Goal: Communication & Community: Participate in discussion

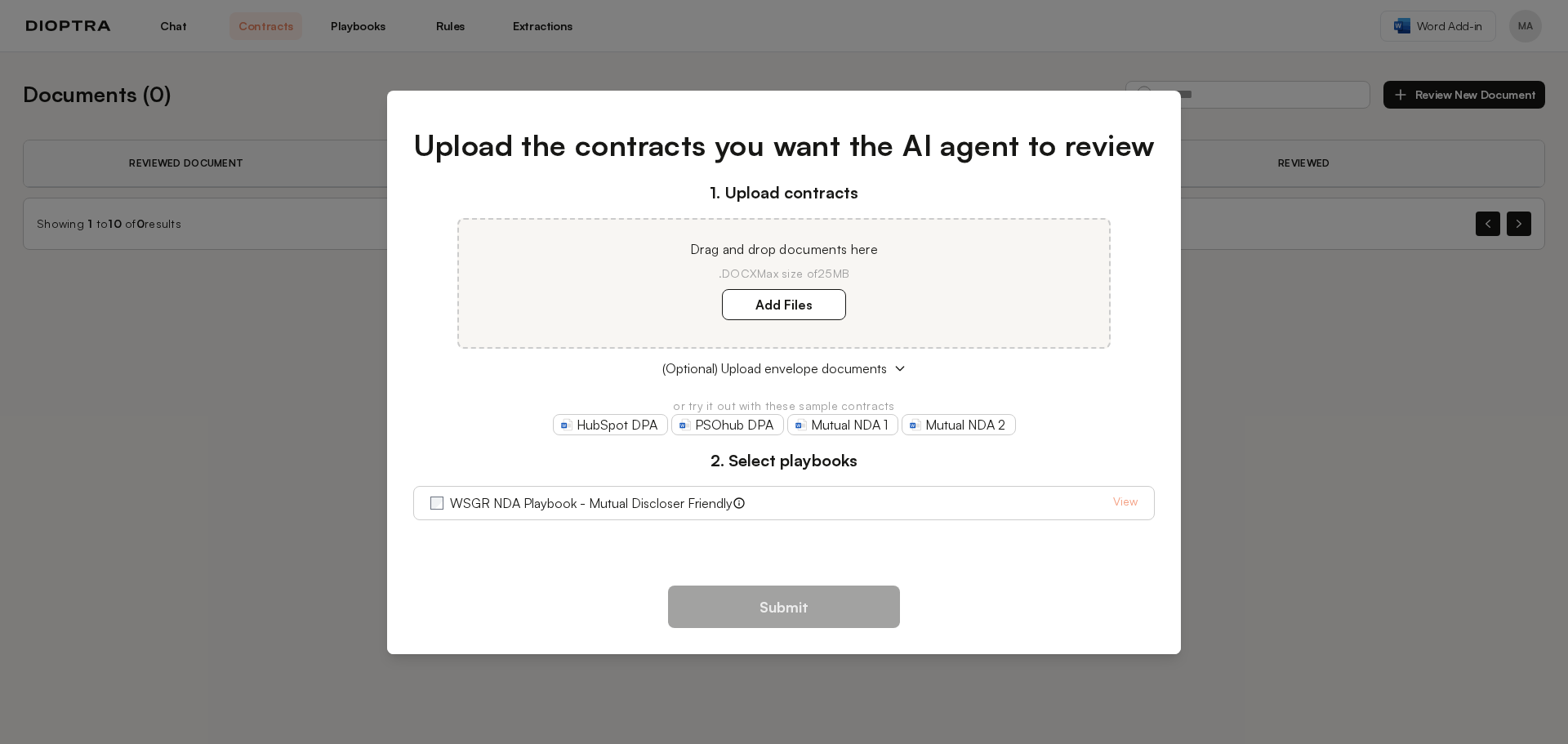
click at [856, 115] on div "Upload the contracts you want the AI agent to review 1. Upload contracts Drag a…" at bounding box center [784, 331] width 794 height 468
click at [663, 45] on div "Upload the contracts you want the AI agent to review 1. Upload contracts Drag a…" at bounding box center [784, 372] width 1568 height 744
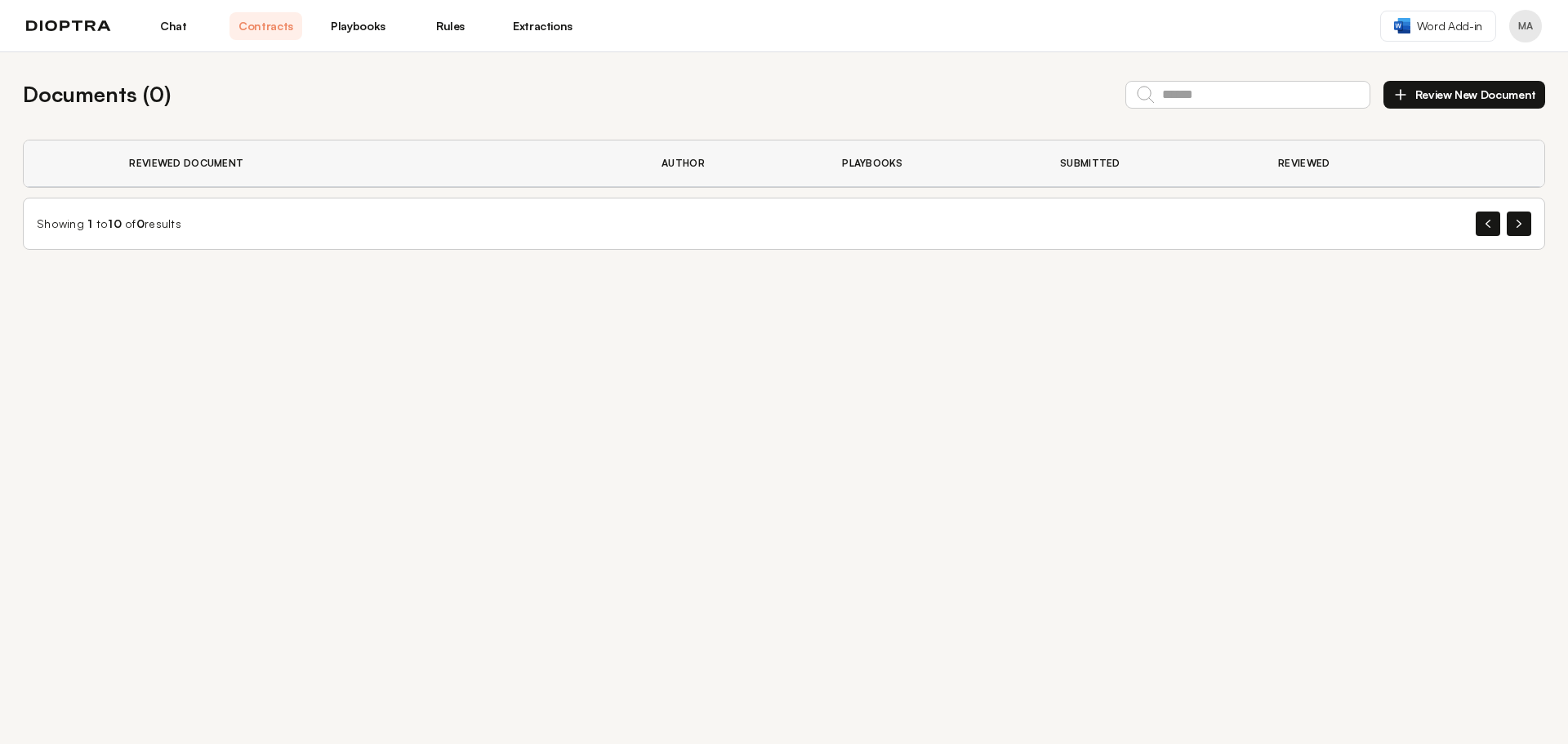
click at [172, 30] on link "Chat" at bounding box center [173, 26] width 73 height 28
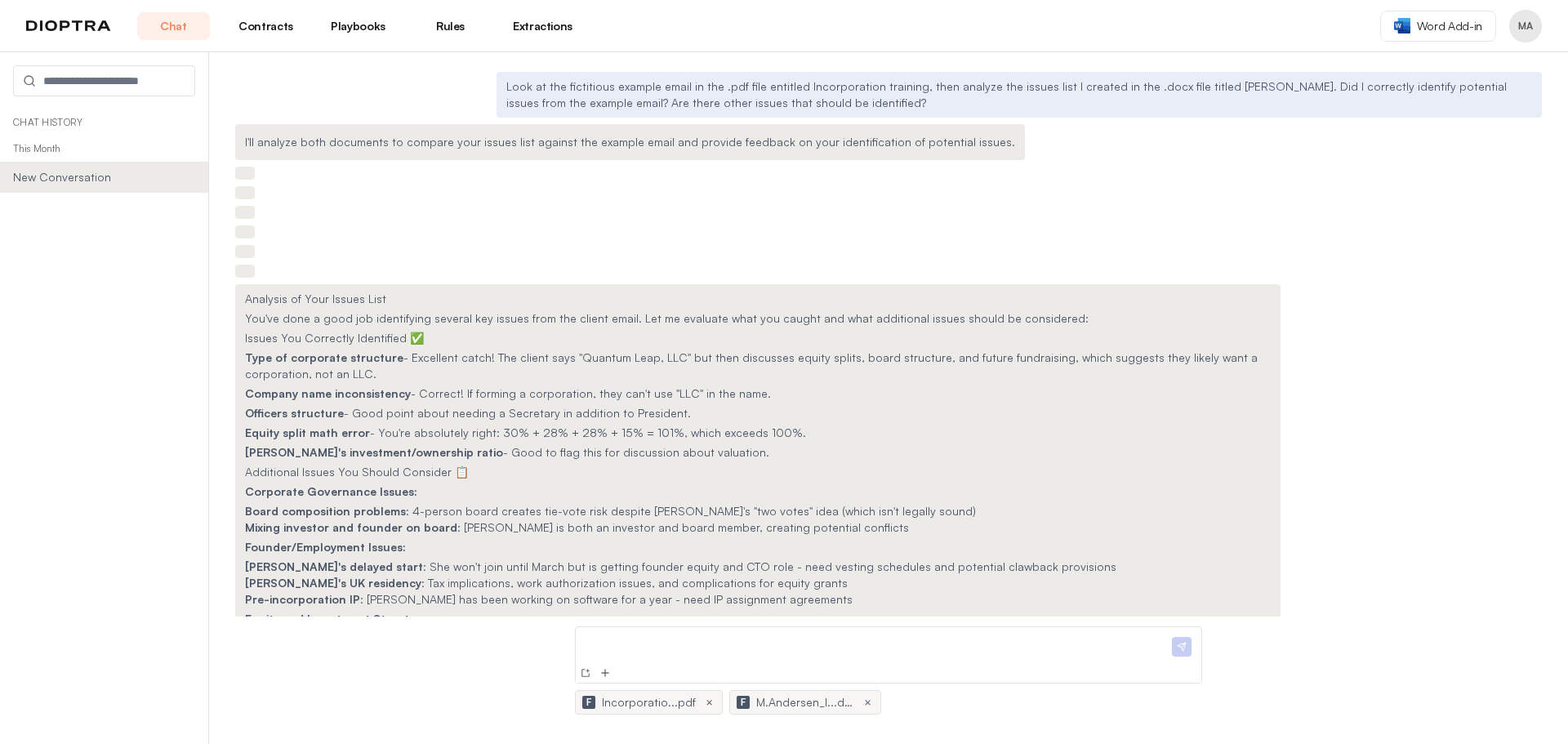
click at [31, 148] on p "This Month" at bounding box center [104, 148] width 208 height 26
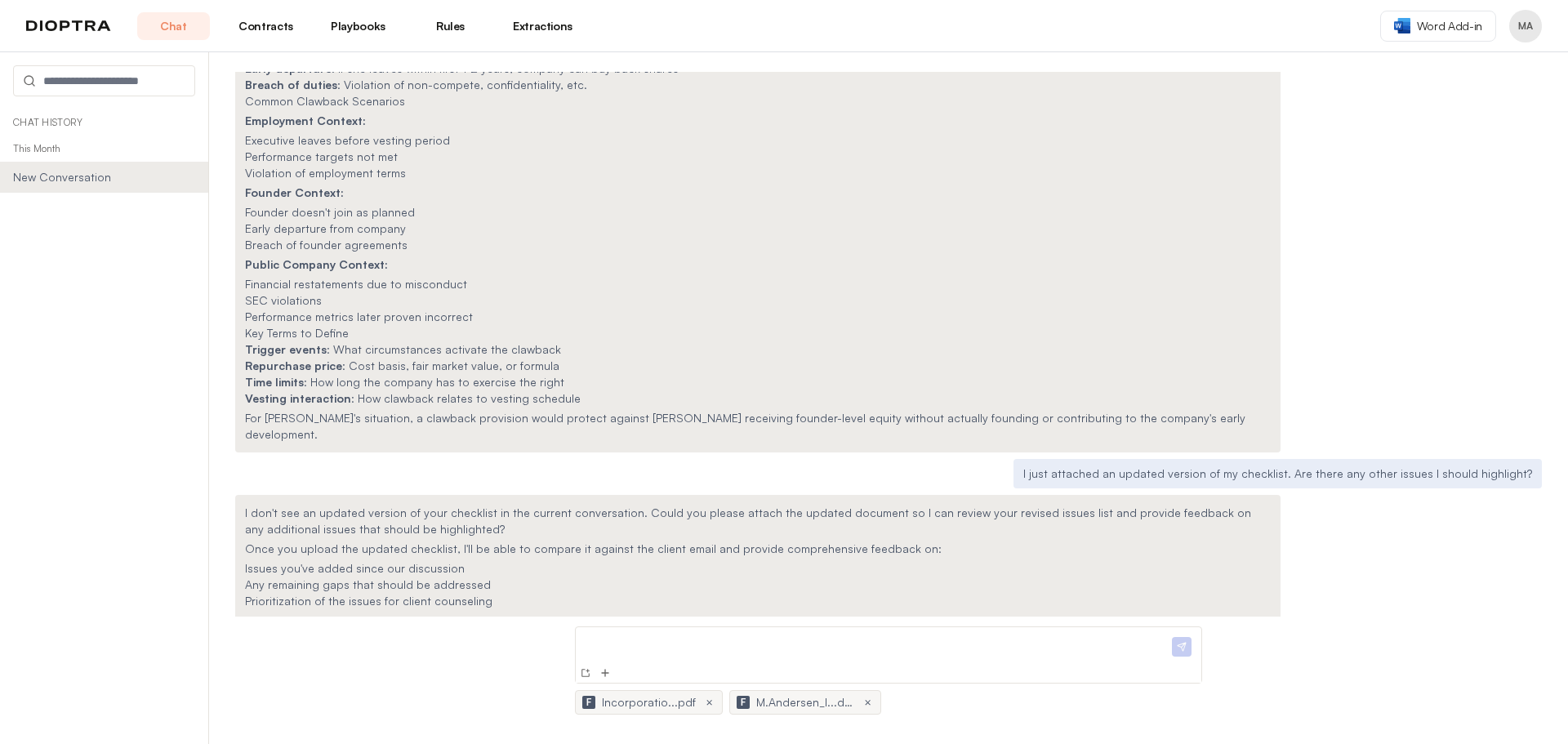
scroll to position [4575, 0]
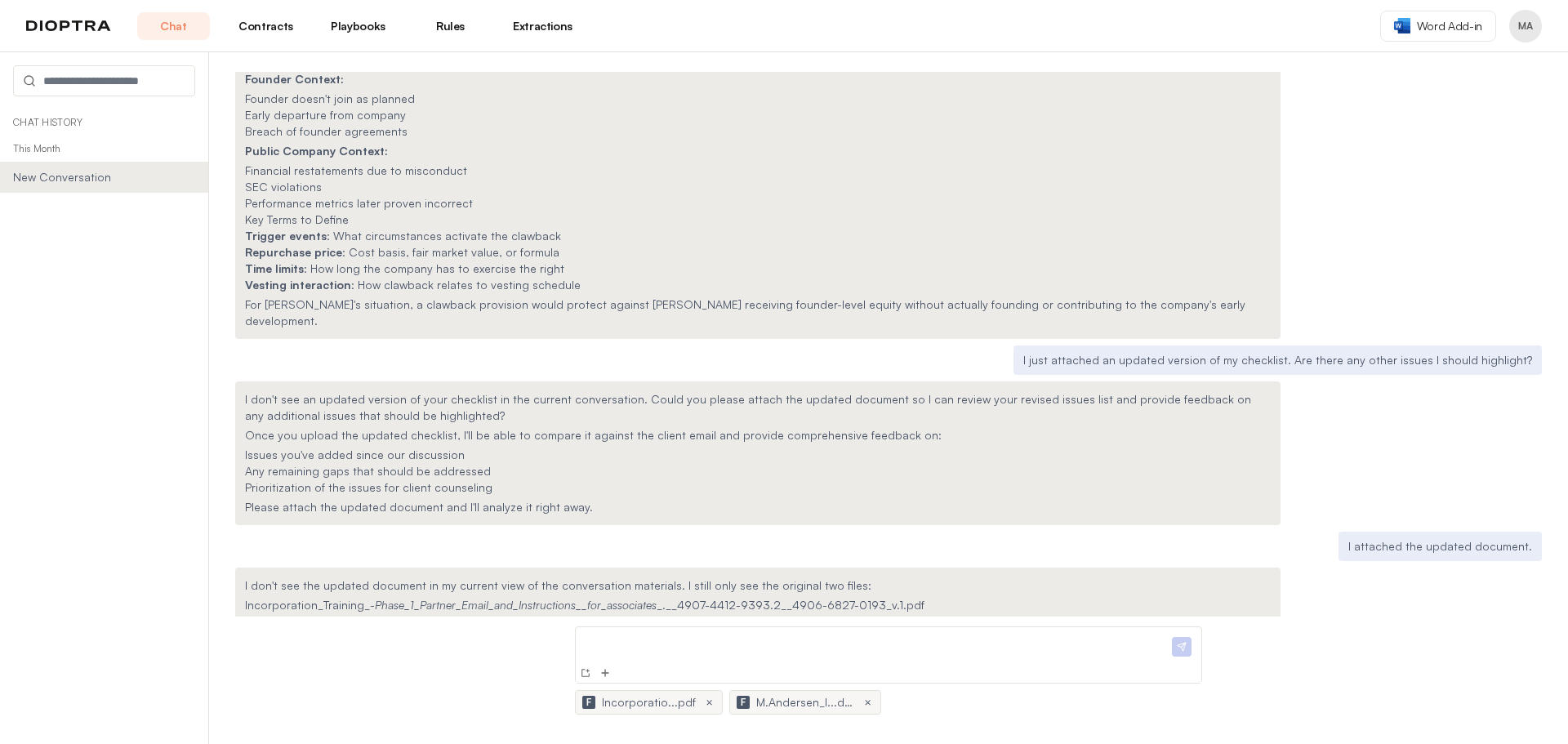
click at [645, 652] on div at bounding box center [875, 648] width 586 height 30
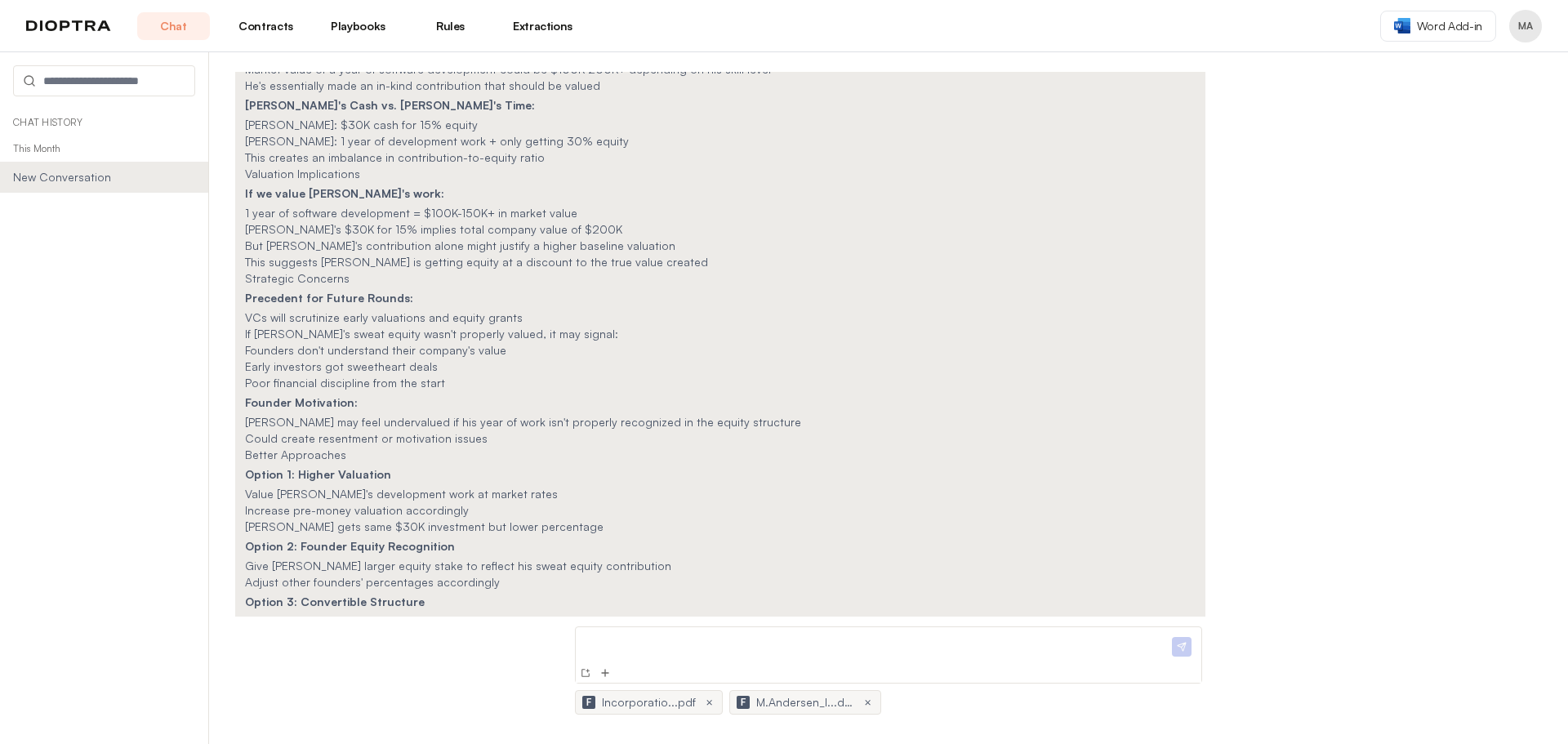
scroll to position [5890, 0]
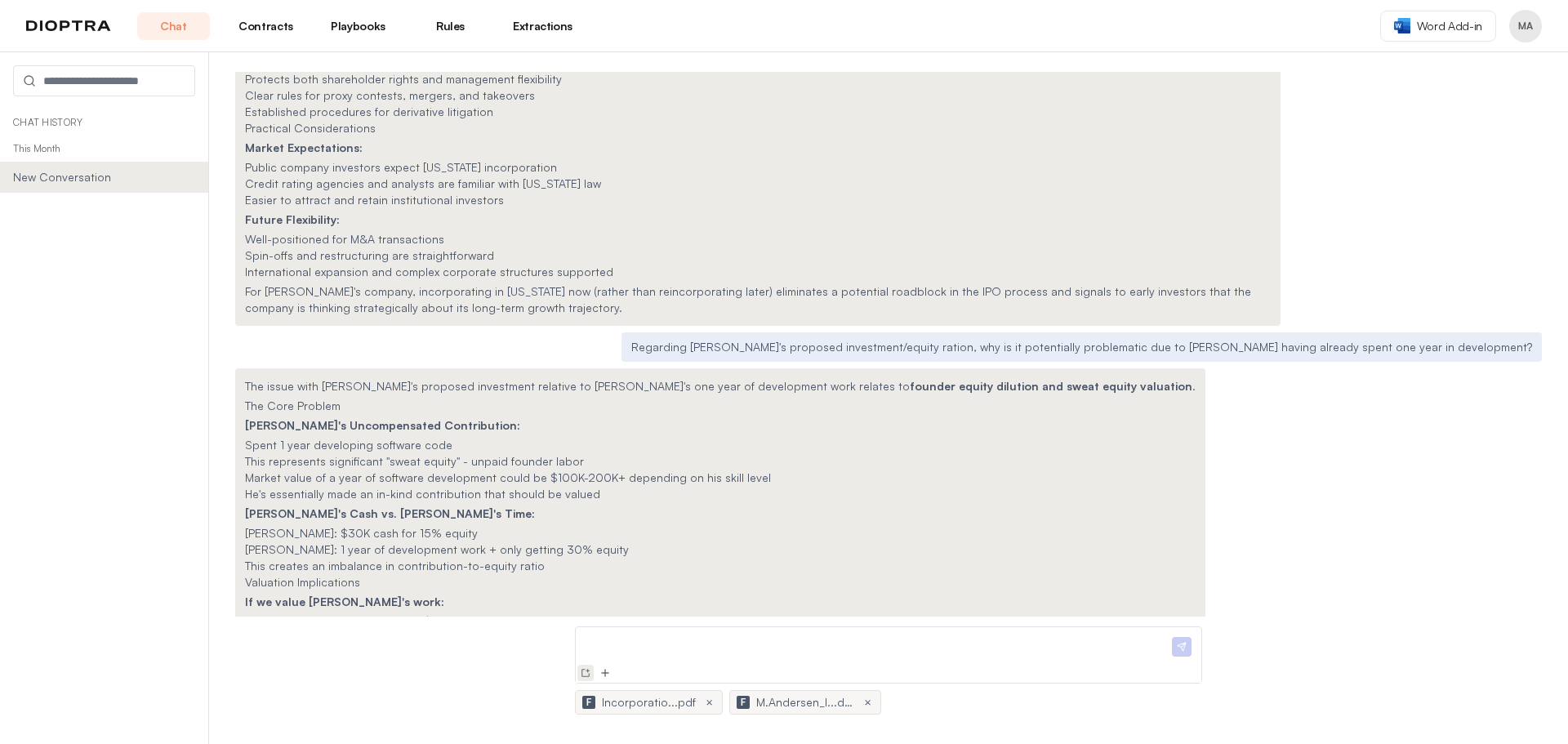
click at [585, 673] on img at bounding box center [586, 673] width 13 height 13
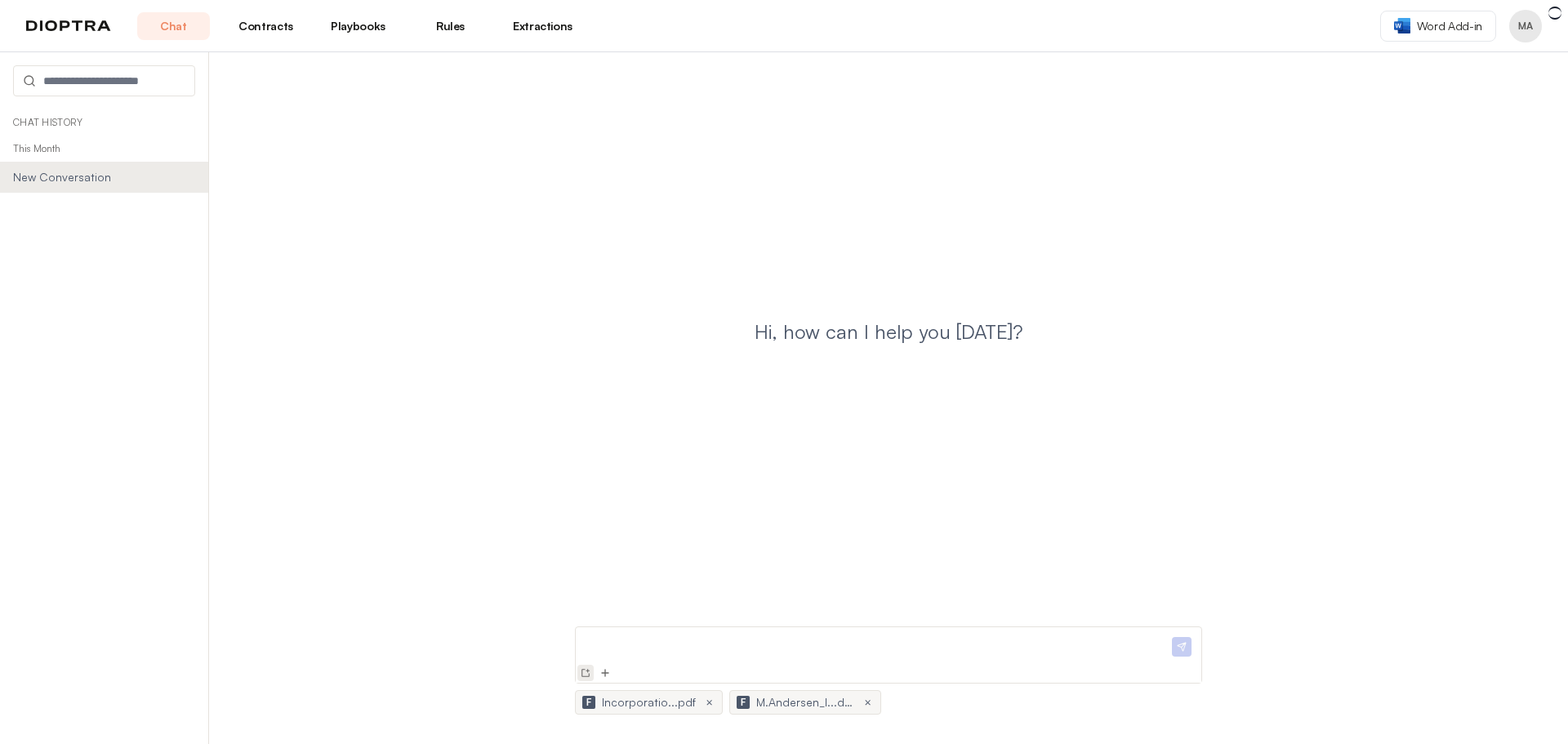
scroll to position [0, 0]
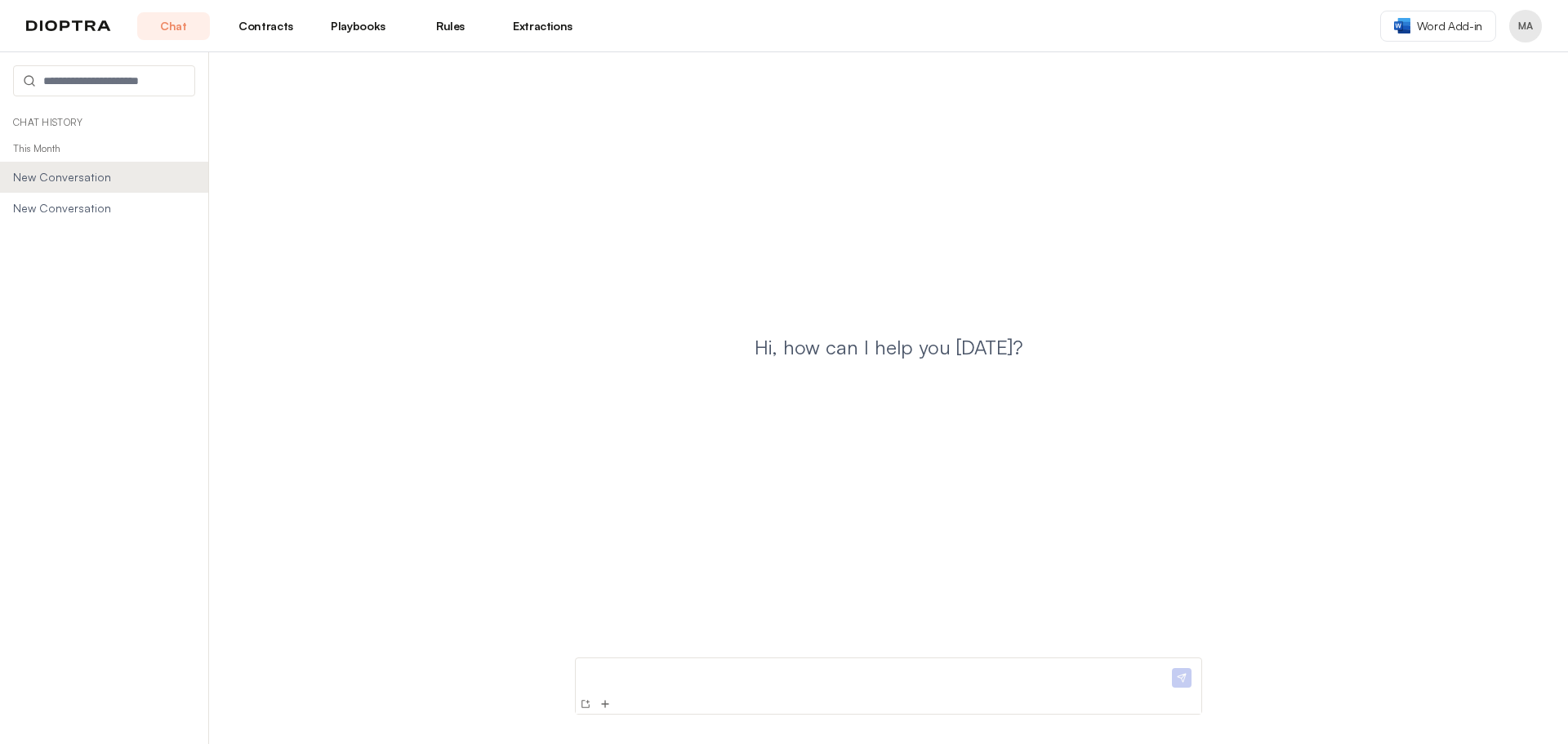
click at [728, 666] on p at bounding box center [875, 673] width 586 height 17
click at [606, 702] on img at bounding box center [605, 704] width 13 height 13
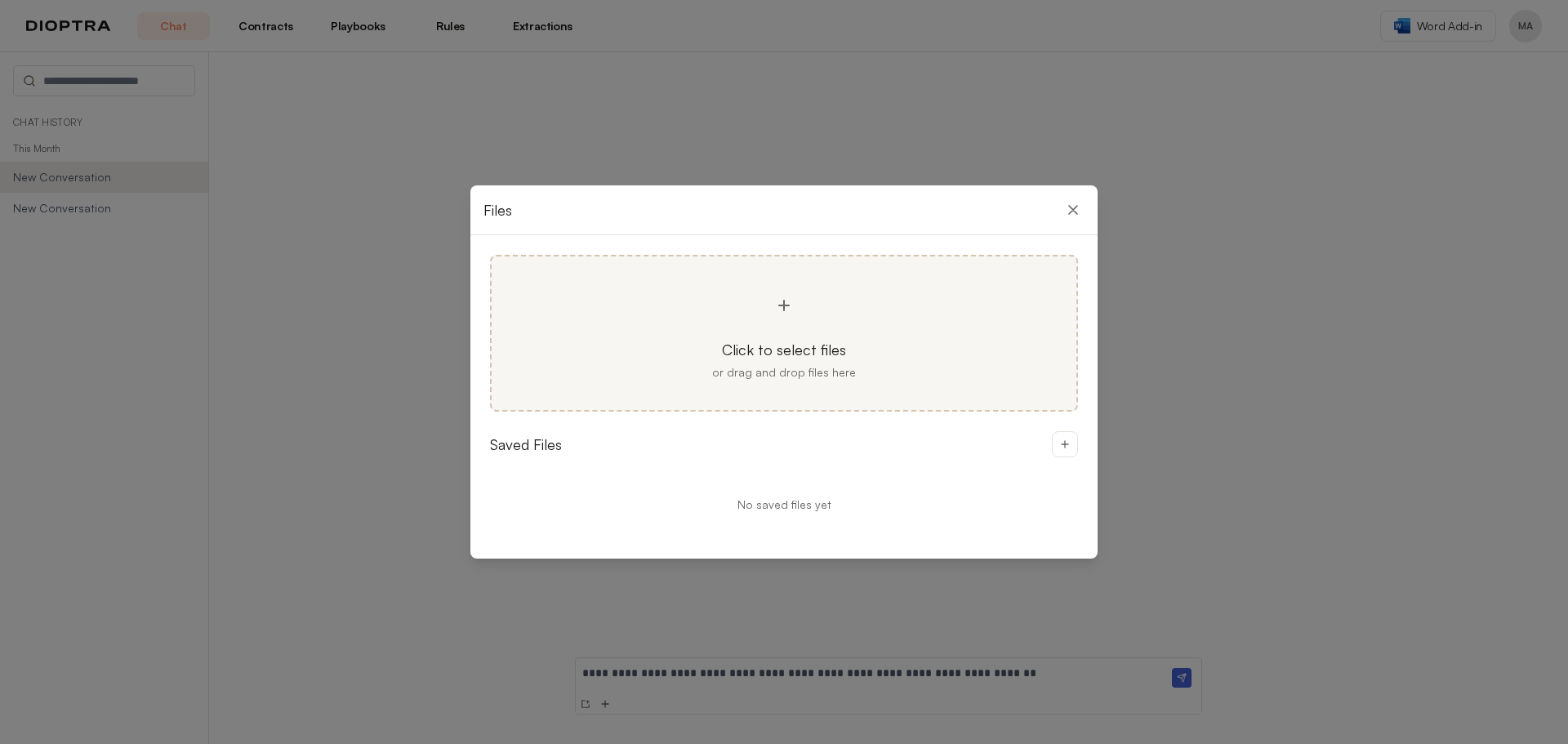
click at [797, 303] on div at bounding box center [784, 305] width 39 height 39
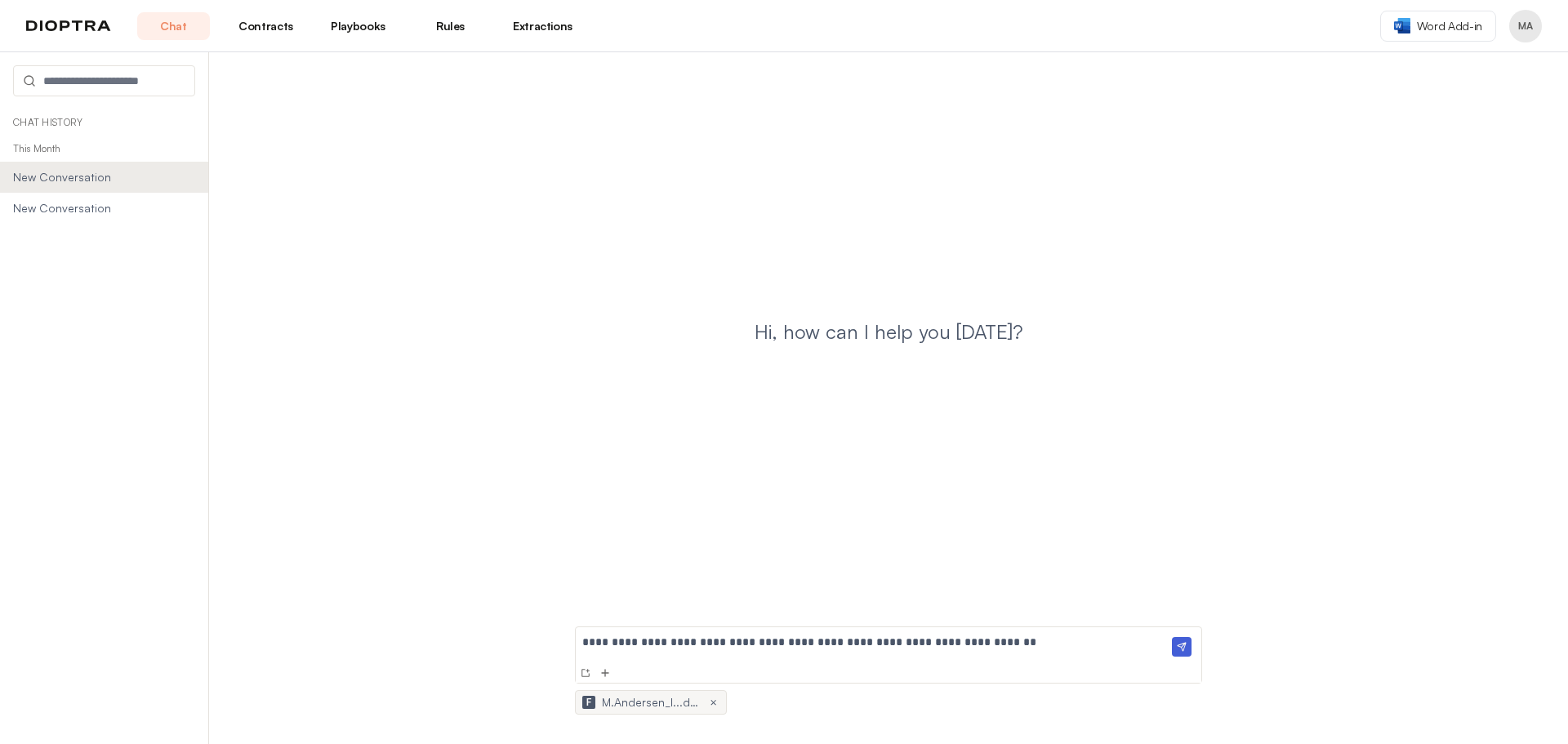
click at [1184, 654] on img at bounding box center [1182, 646] width 20 height 20
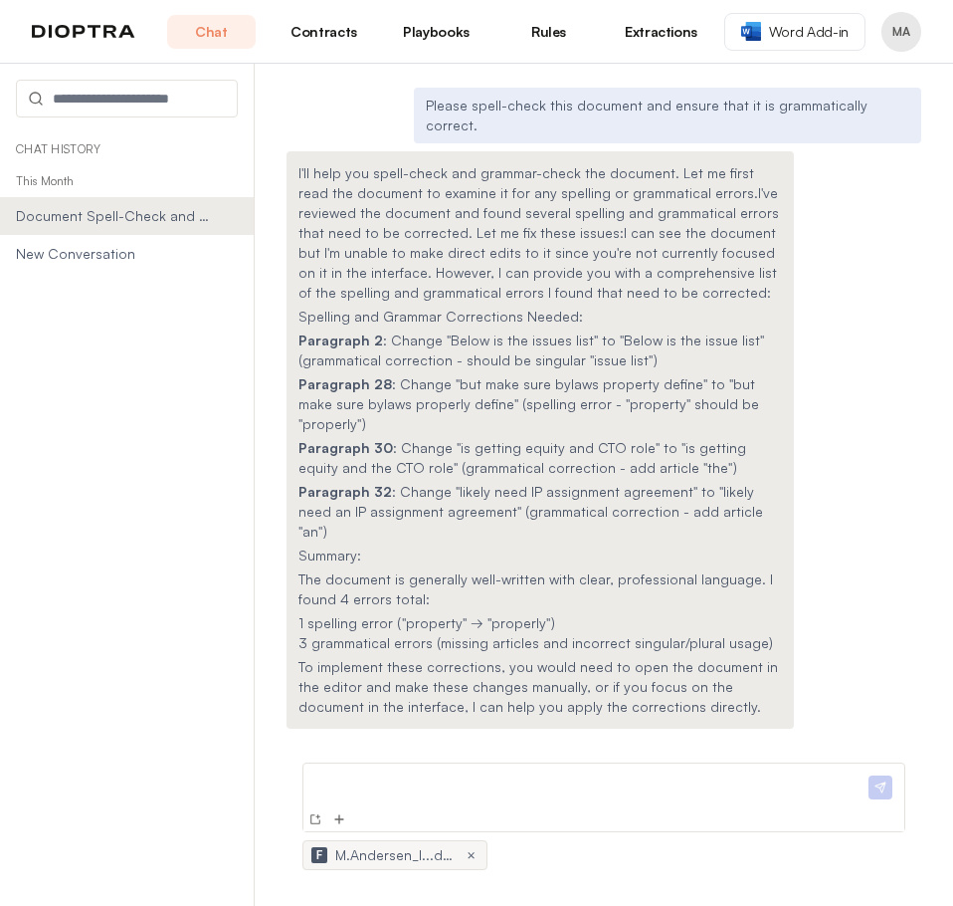
click at [829, 369] on div "I'll help you spell-check and grammar-check the document. Let me first read the…" at bounding box center [604, 439] width 635 height 577
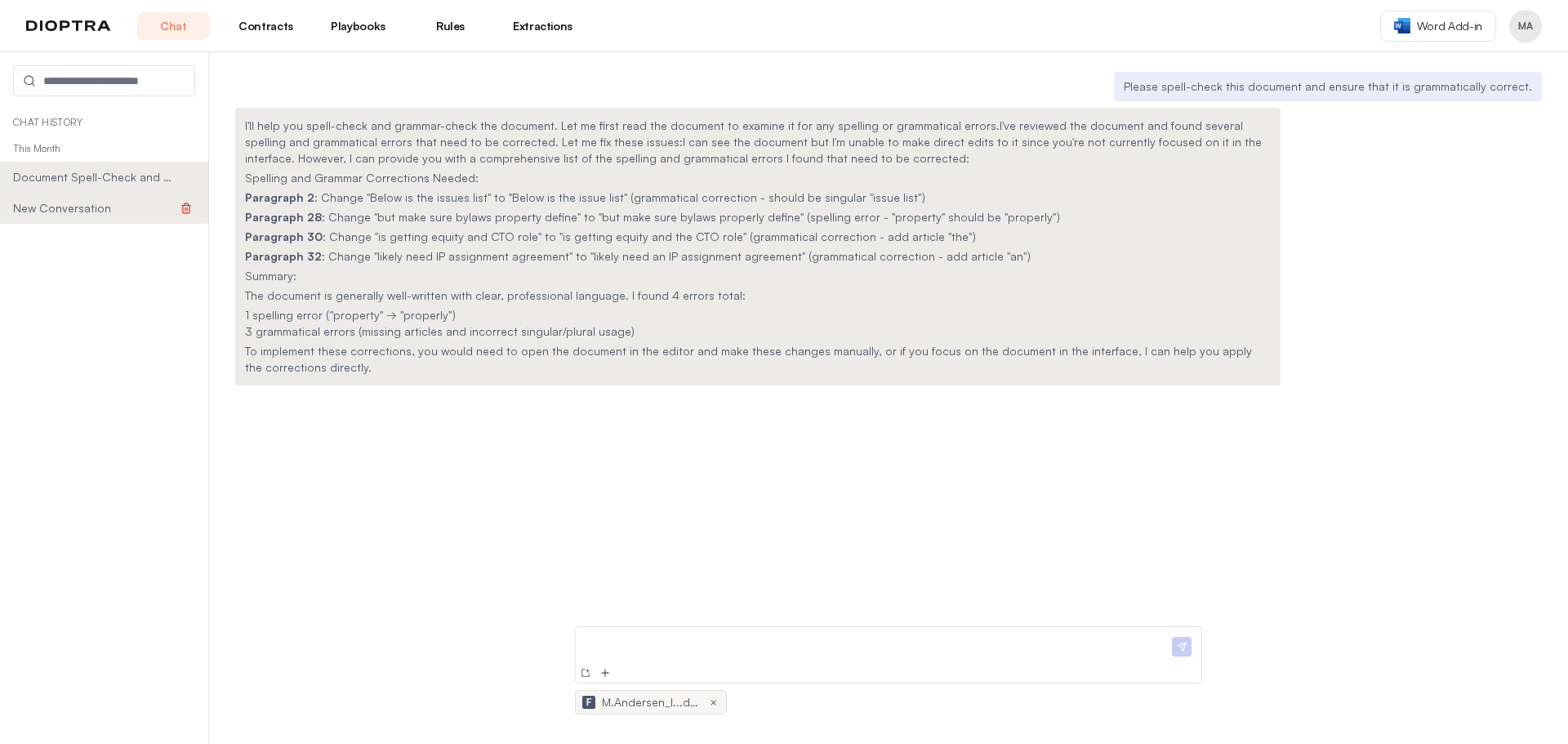
click at [74, 214] on span "New Conversation" at bounding box center [95, 208] width 164 height 16
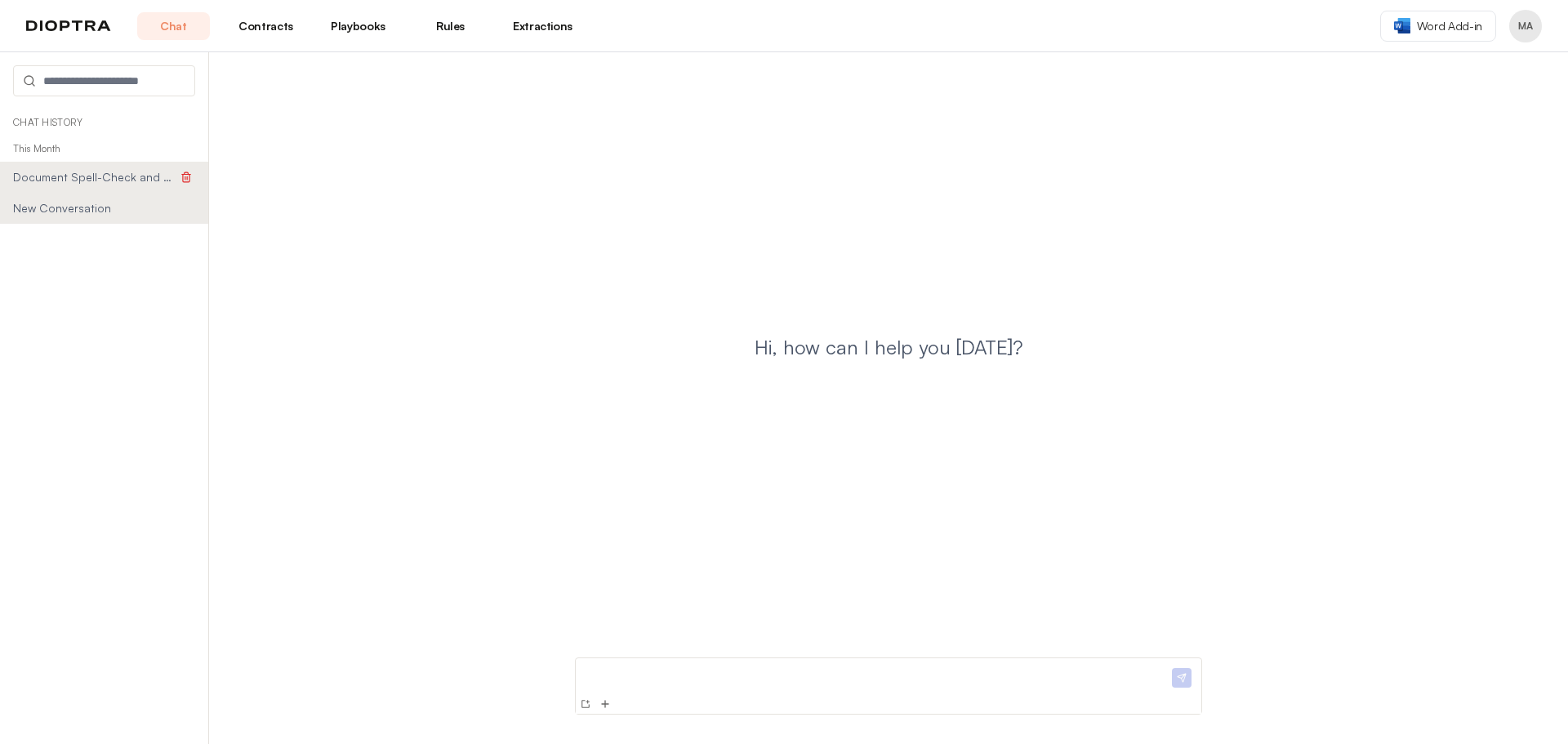
click at [99, 175] on span "Document Spell-Check and Grammar Correction" at bounding box center [95, 177] width 164 height 16
click at [116, 172] on span "Document Spell-Check and Grammar Correction" at bounding box center [95, 177] width 164 height 16
click at [186, 176] on icon at bounding box center [186, 177] width 11 height 11
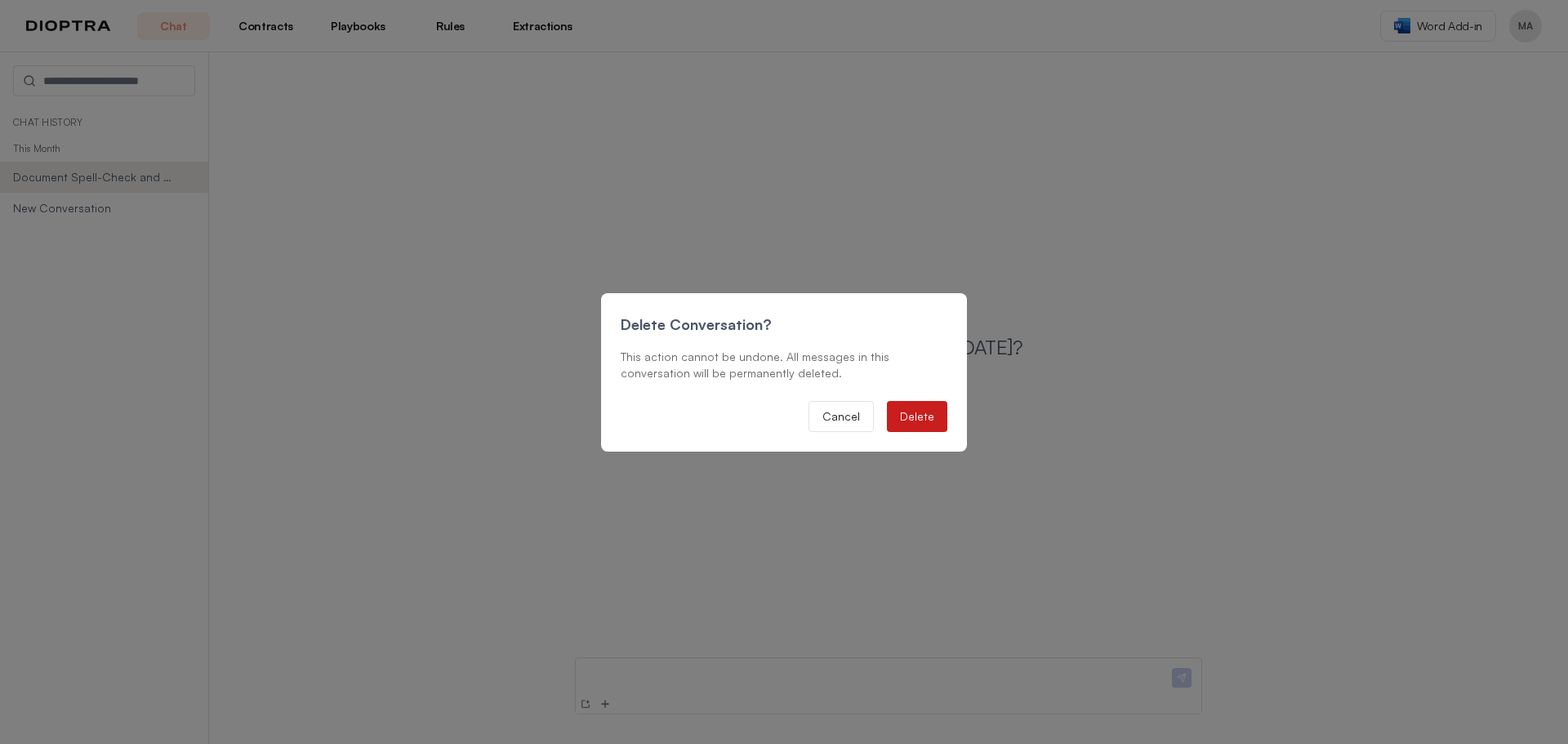
click at [916, 413] on button "Delete" at bounding box center [917, 417] width 61 height 31
click at [901, 414] on button "Delete" at bounding box center [917, 417] width 61 height 31
click at [851, 422] on button "Cancel" at bounding box center [841, 417] width 66 height 31
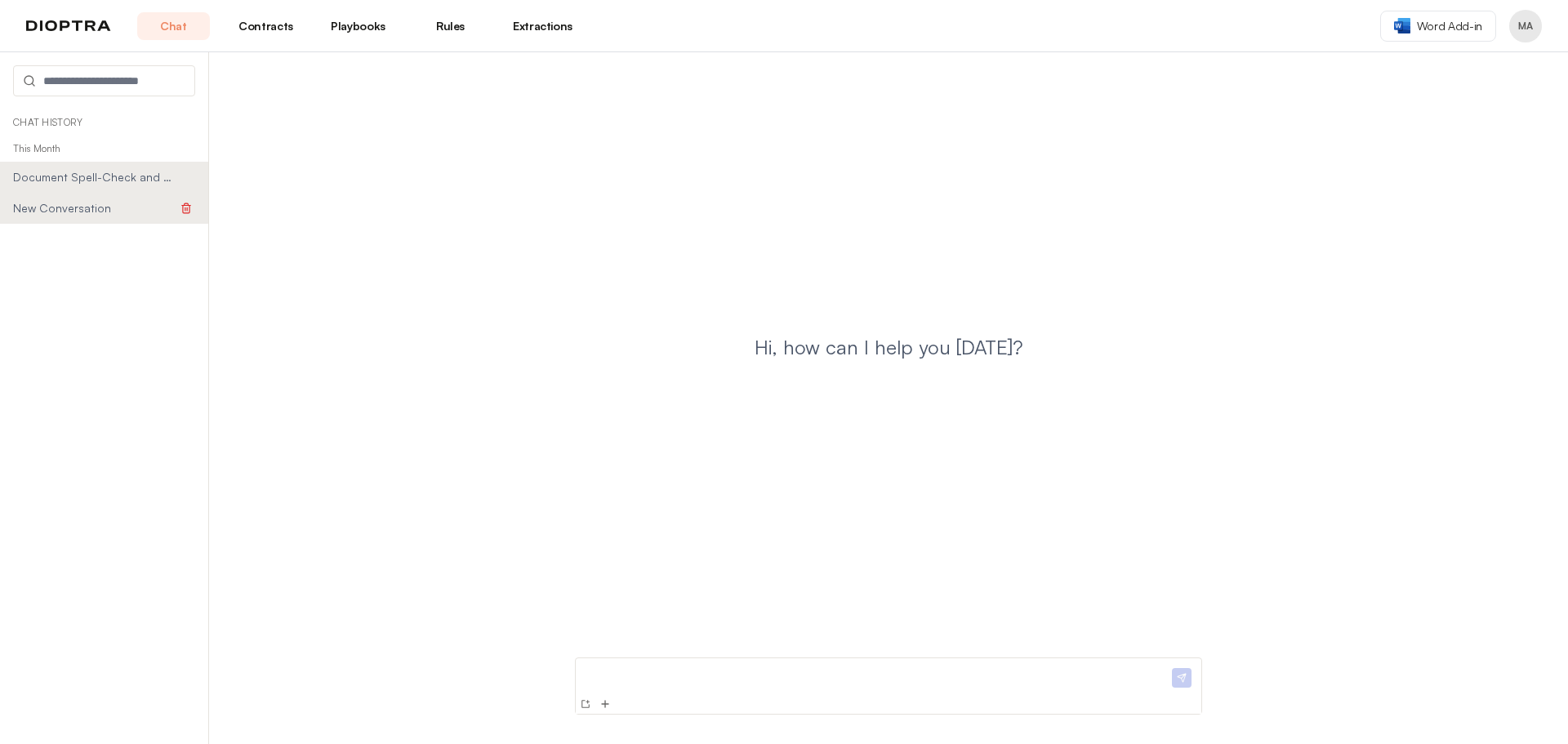
click at [101, 207] on span "New Conversation" at bounding box center [95, 208] width 164 height 16
click at [57, 150] on p "This Month" at bounding box center [104, 148] width 208 height 26
click at [62, 125] on p "Chat History" at bounding box center [104, 122] width 182 height 13
click at [190, 212] on icon at bounding box center [186, 209] width 7 height 7
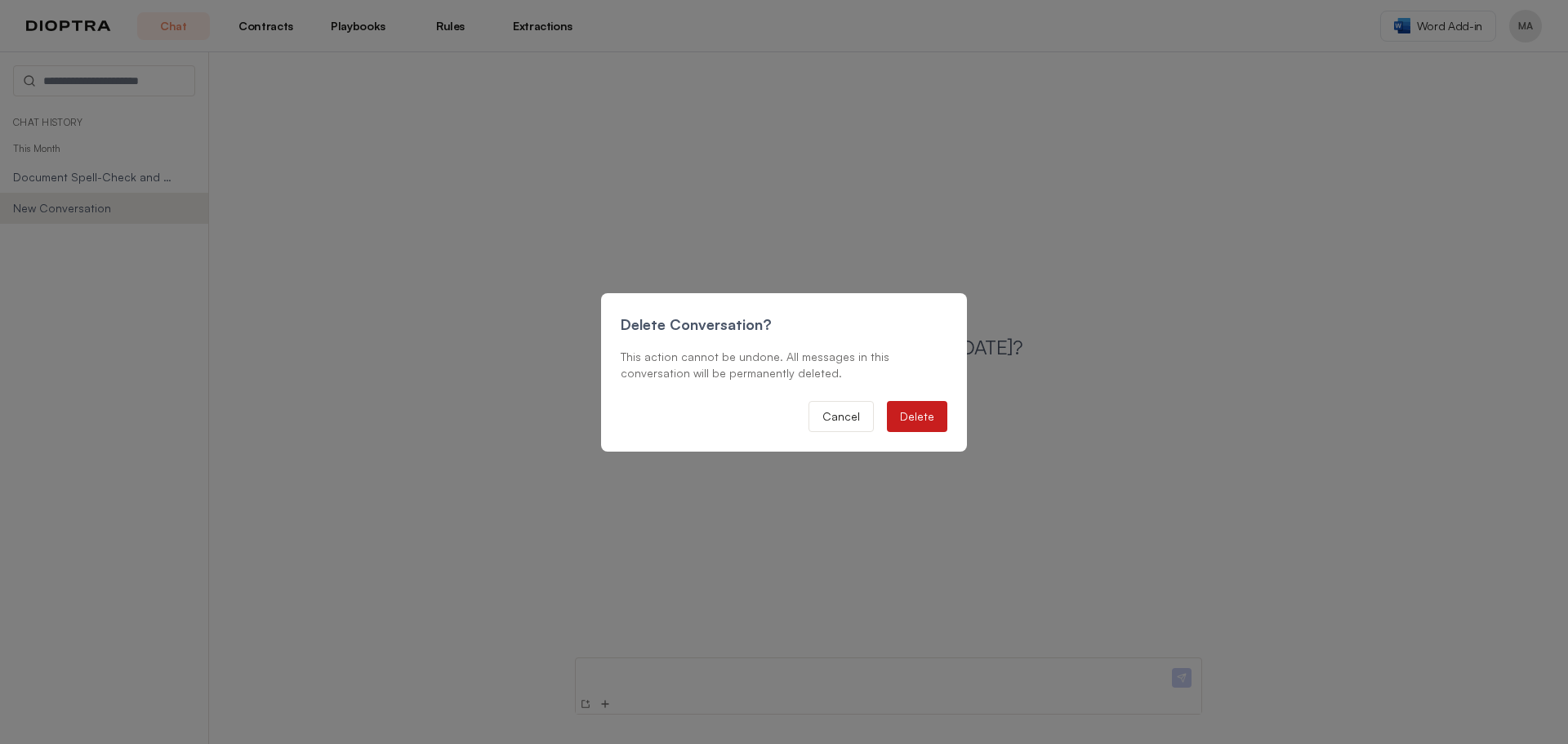
click at [927, 421] on button "Delete" at bounding box center [917, 417] width 61 height 31
click at [819, 409] on button "Cancel" at bounding box center [841, 417] width 66 height 31
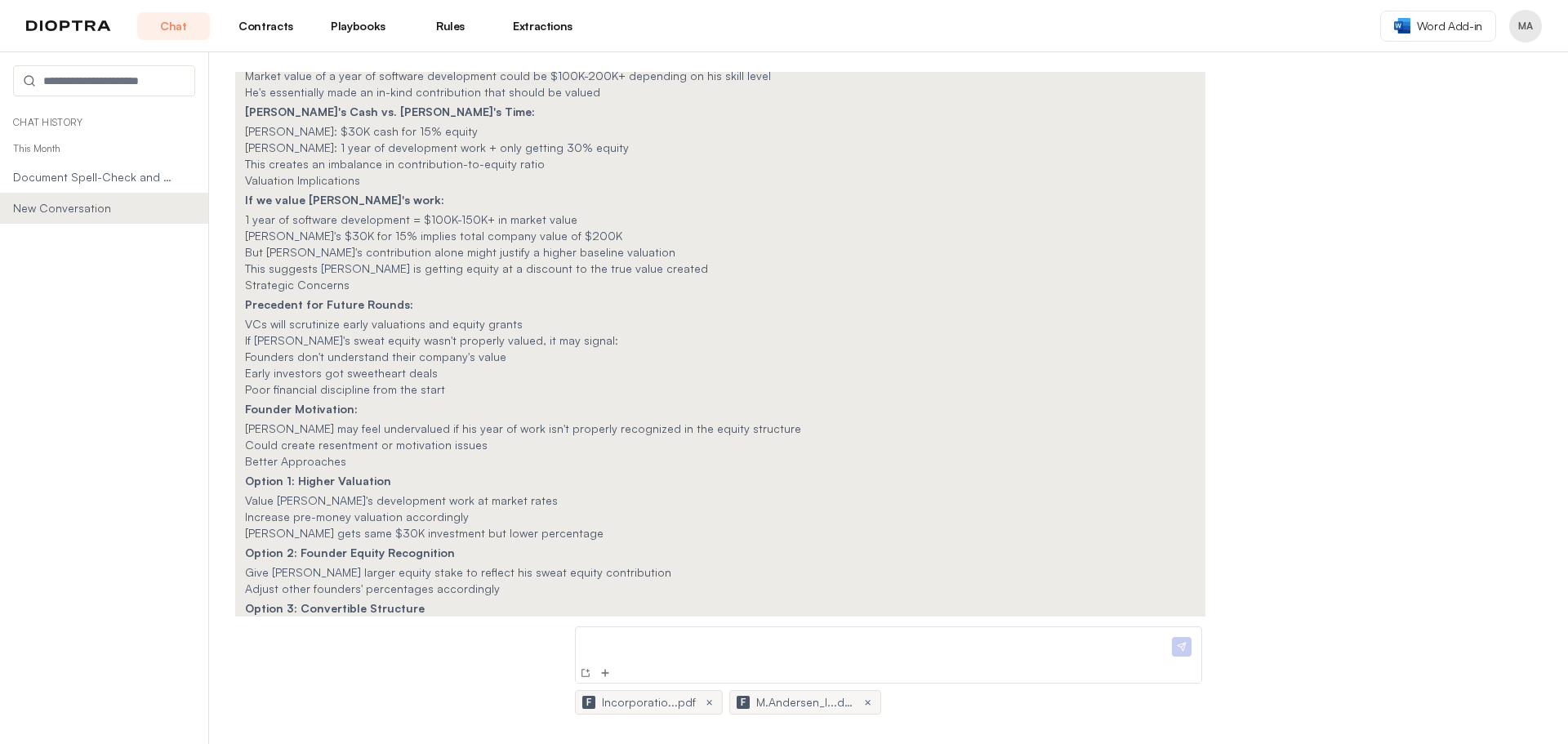
scroll to position [6952, 0]
click at [186, 208] on icon at bounding box center [186, 208] width 11 height 11
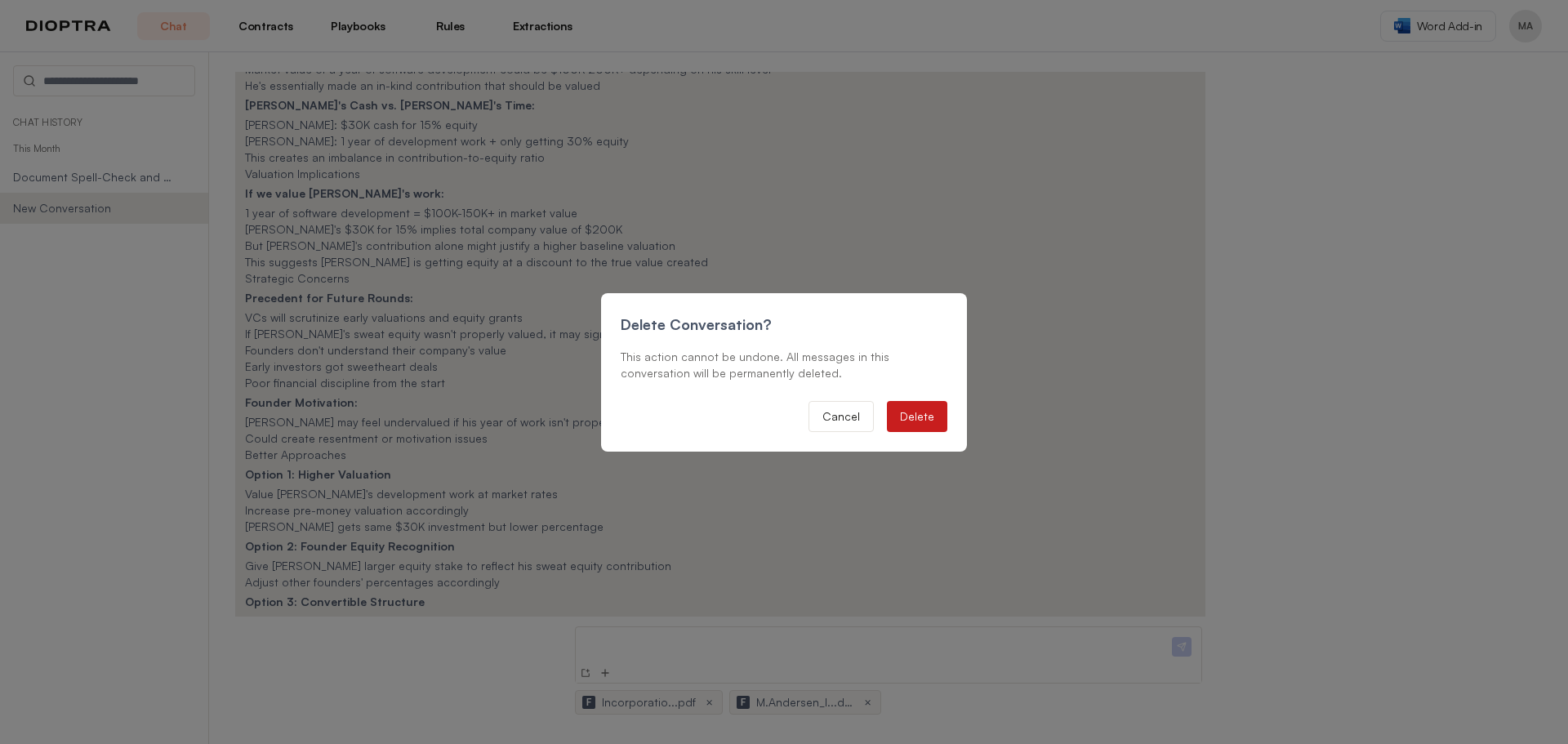
click at [916, 416] on button "Delete" at bounding box center [917, 417] width 61 height 31
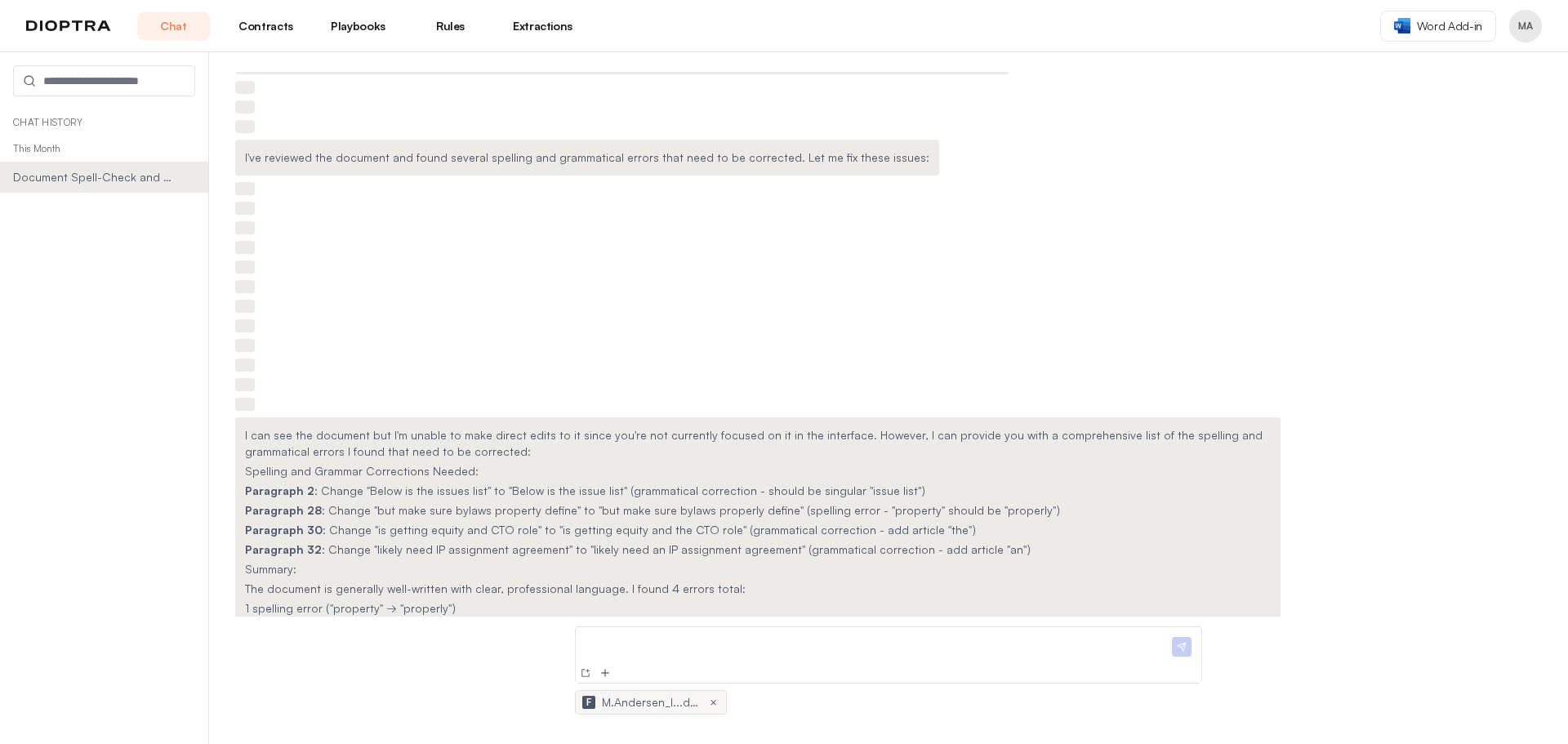
scroll to position [0, 0]
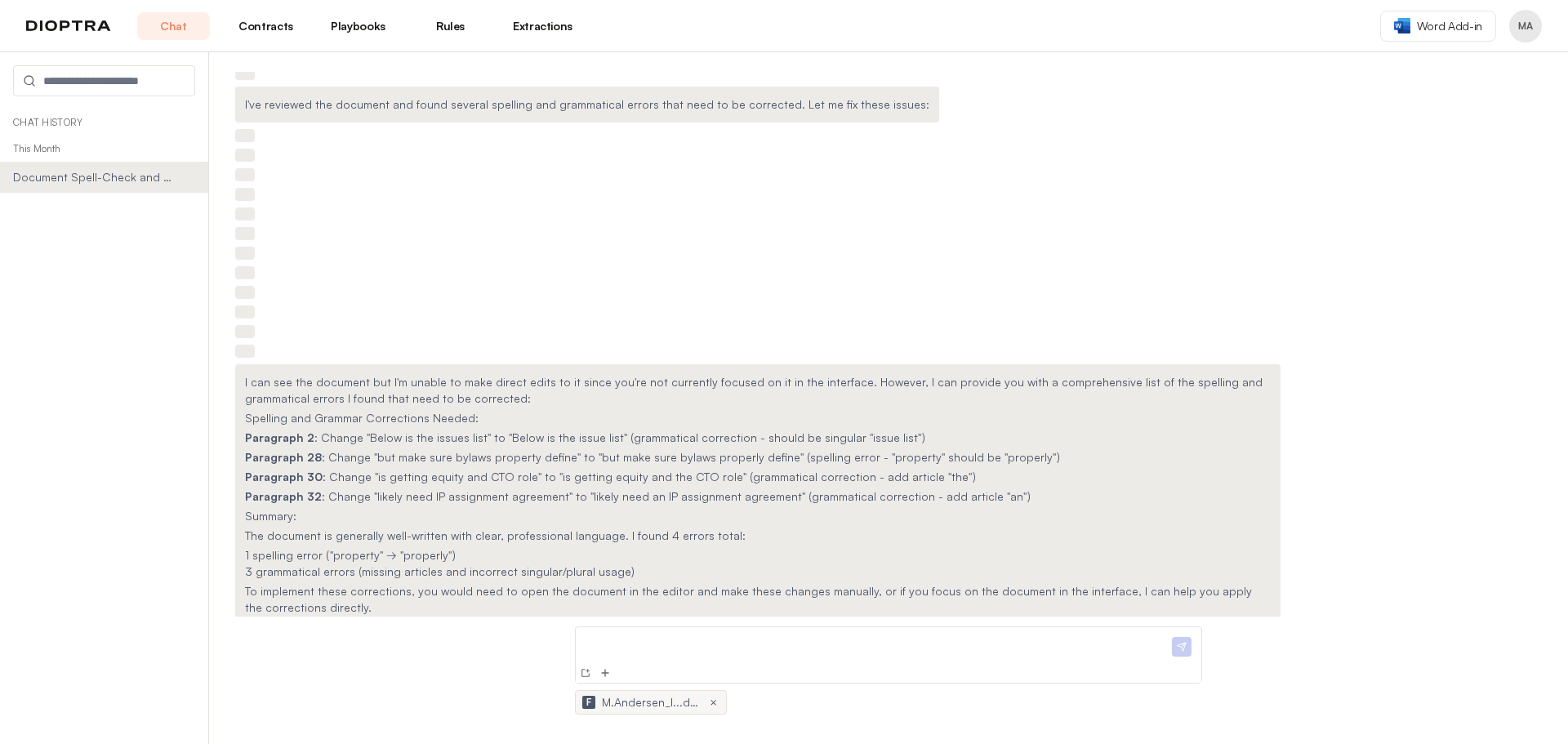
scroll to position [138, 0]
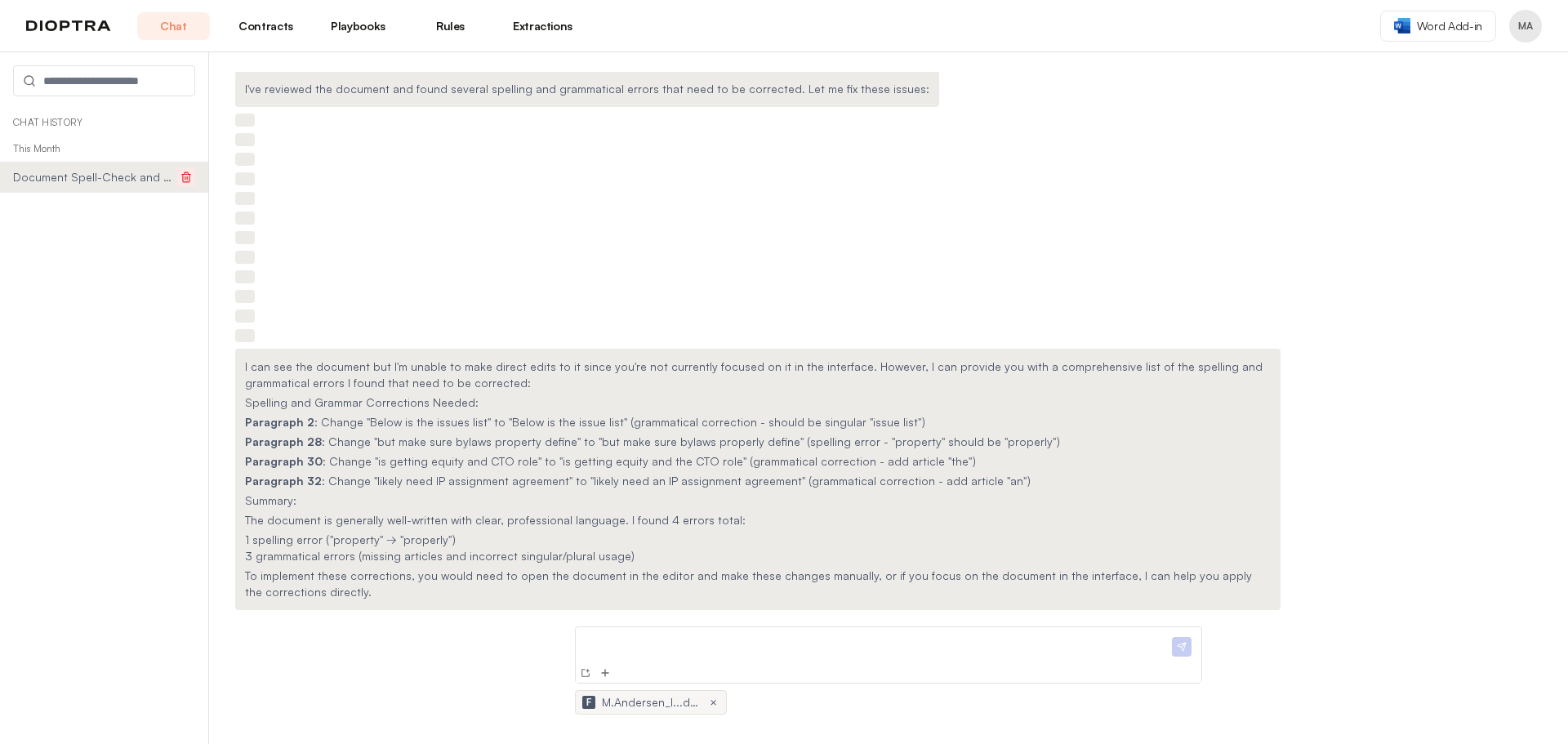
click at [186, 177] on icon at bounding box center [186, 177] width 11 height 11
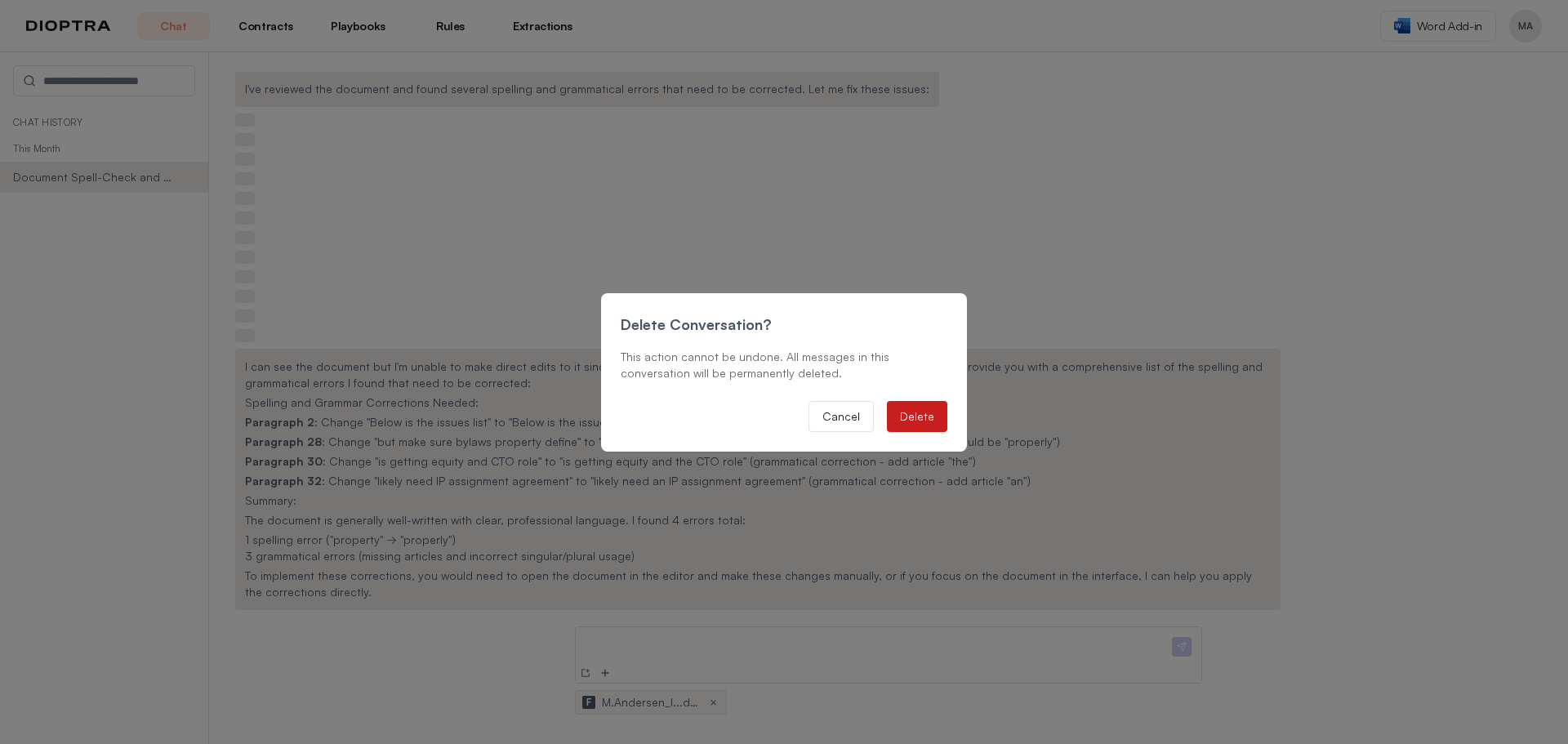
click at [921, 415] on button "Delete" at bounding box center [917, 417] width 61 height 31
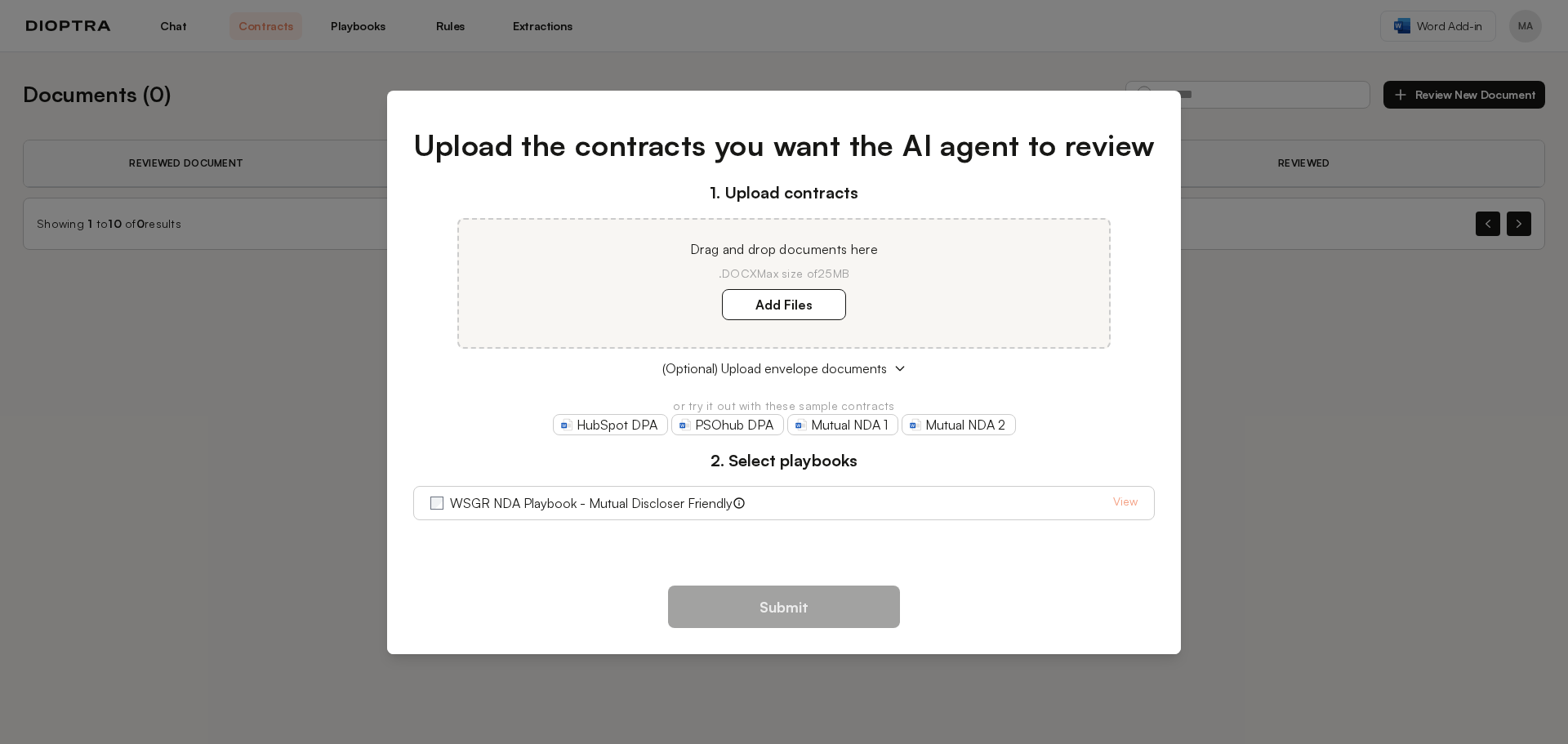
click at [597, 61] on div "Upload the contracts you want the AI agent to review 1. Upload contracts Drag a…" at bounding box center [784, 372] width 1568 height 744
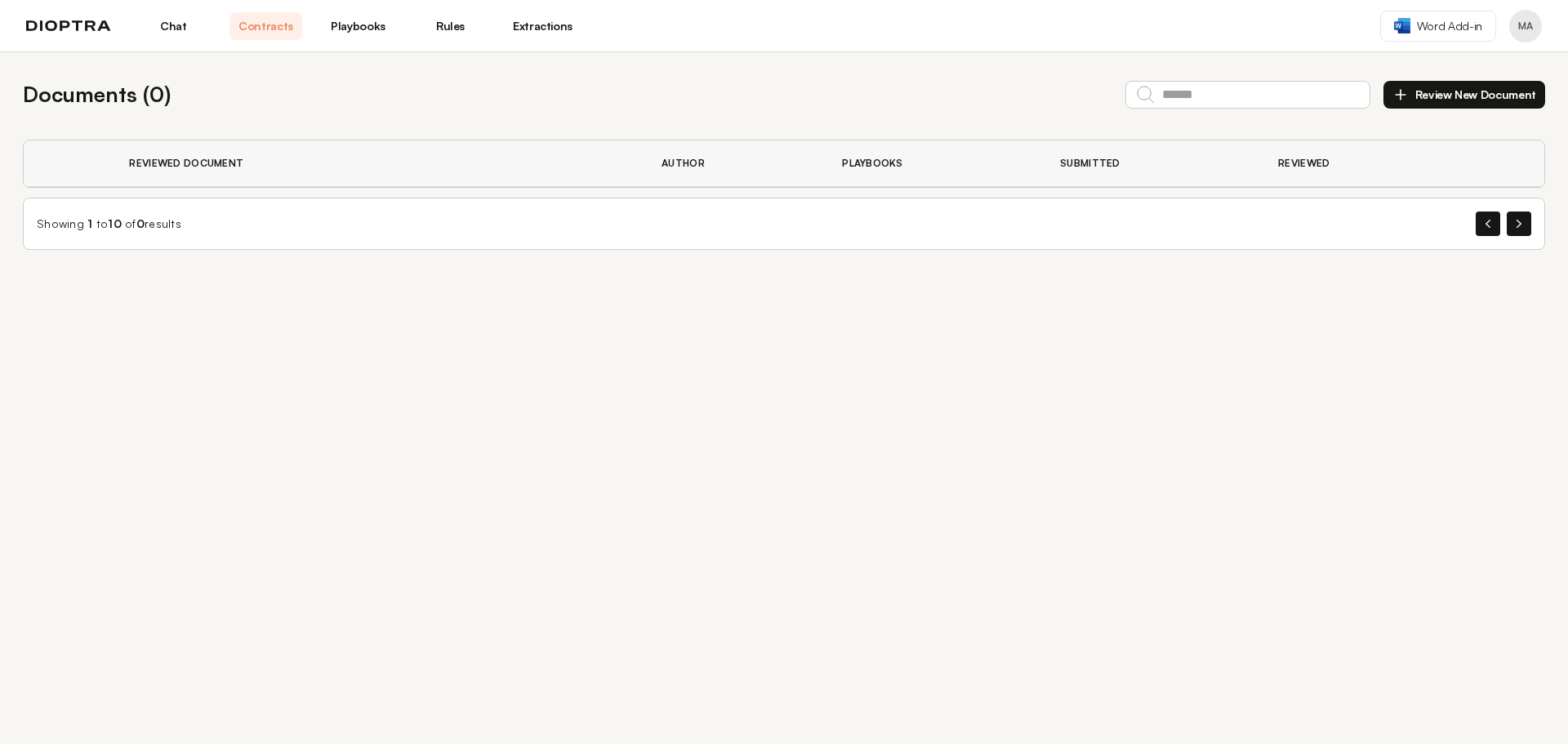
click at [178, 16] on link "Chat" at bounding box center [173, 26] width 73 height 28
